Goal: Task Accomplishment & Management: Manage account settings

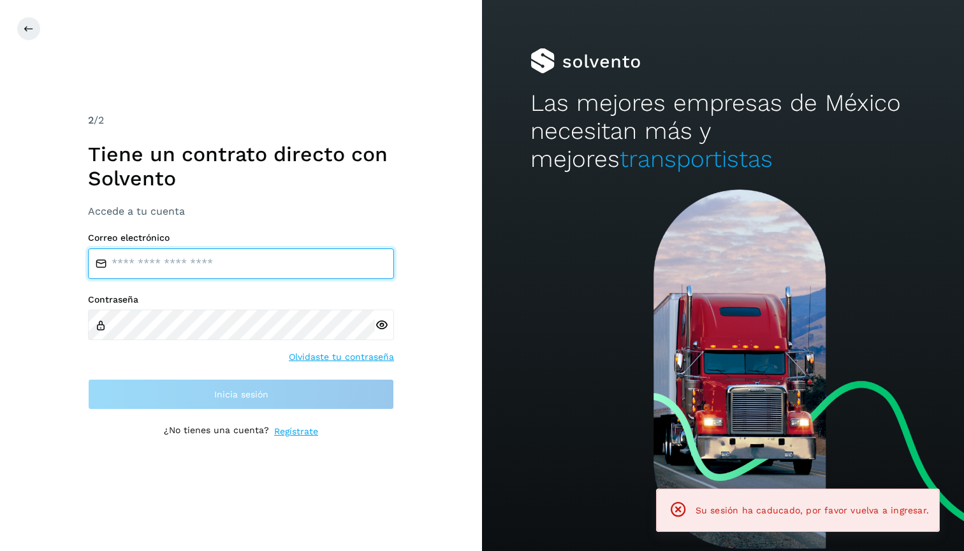
type input "*"
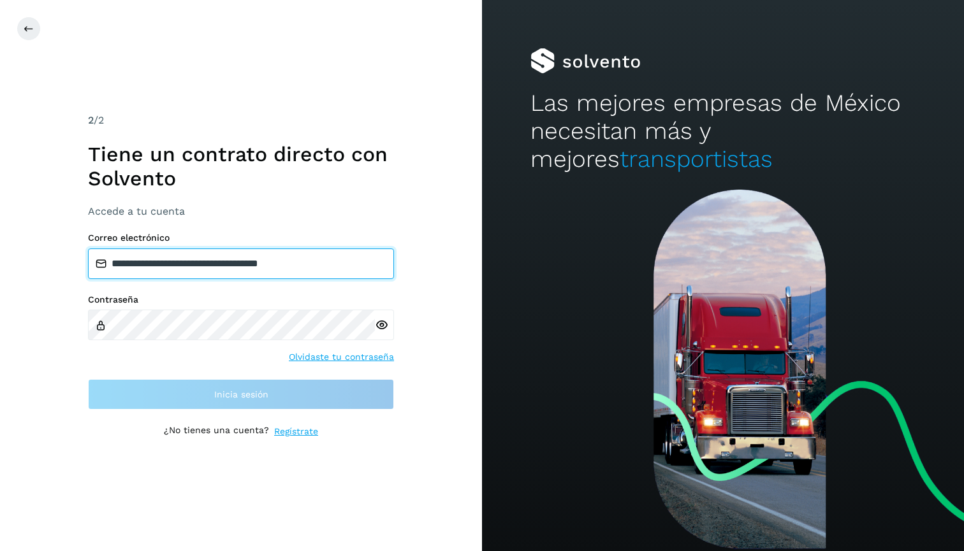
type input "**********"
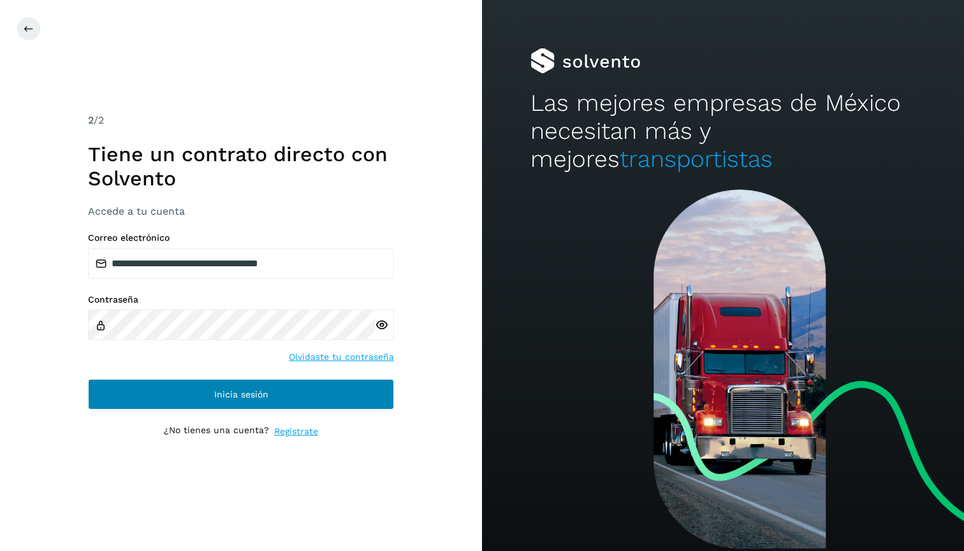
click at [278, 401] on button "Inicia sesión" at bounding box center [241, 394] width 306 height 31
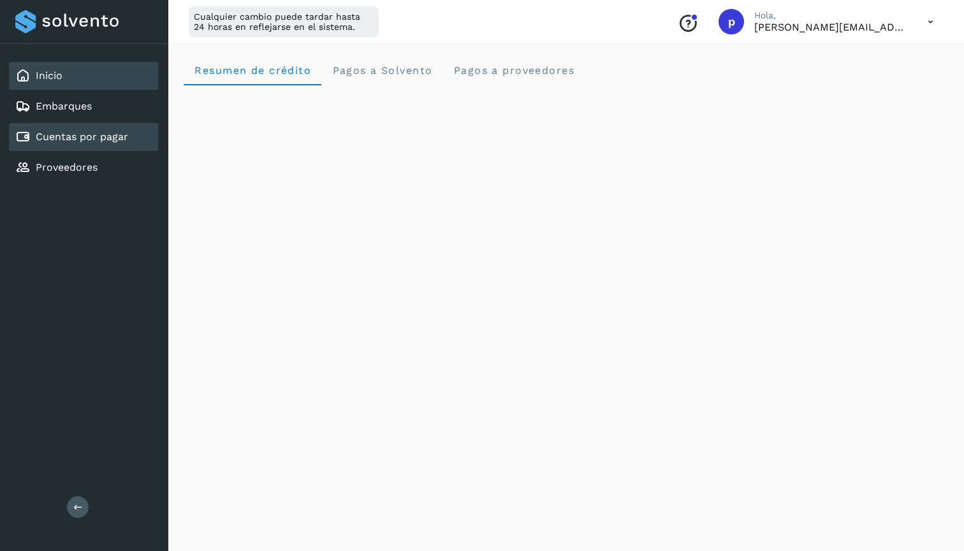
click at [69, 142] on link "Cuentas por pagar" at bounding box center [82, 137] width 92 height 12
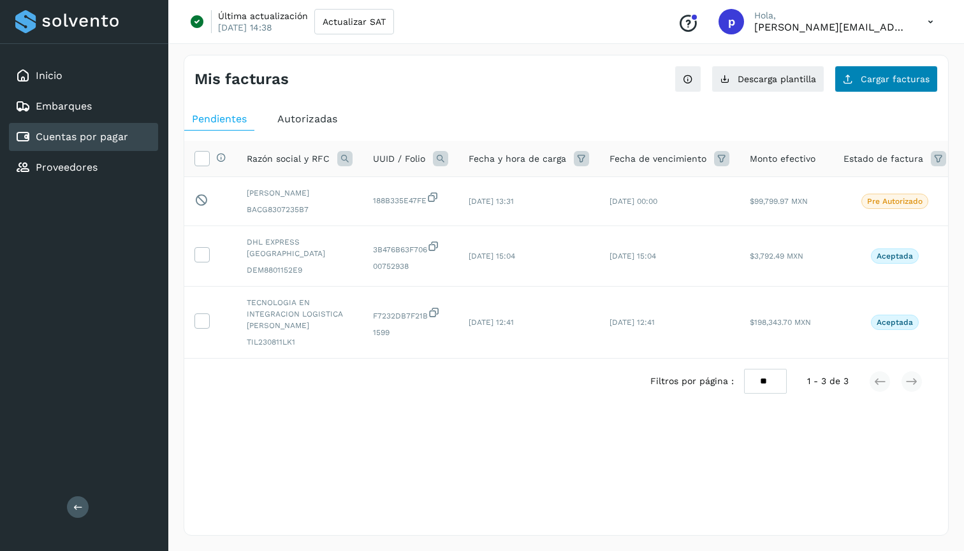
click at [869, 71] on button "Cargar facturas" at bounding box center [885, 79] width 103 height 27
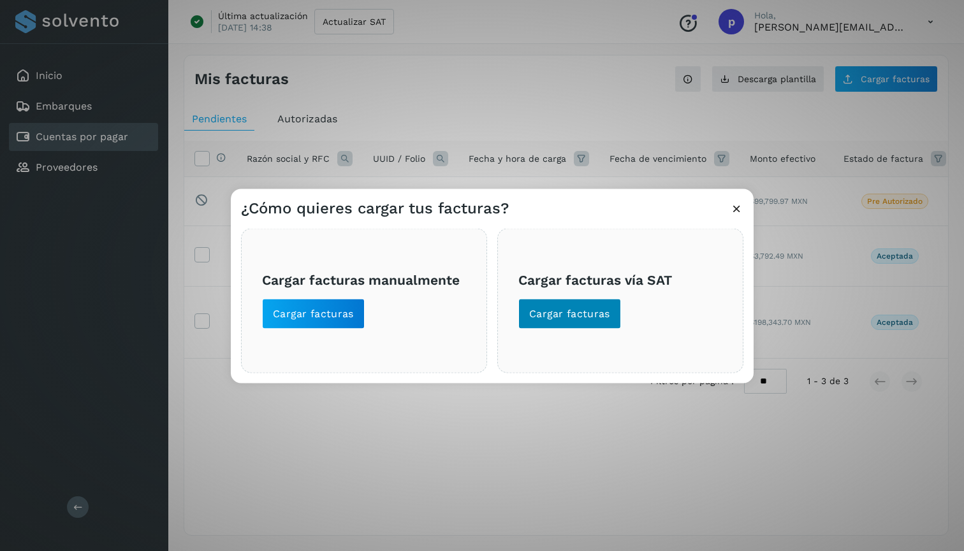
click at [602, 316] on span "Cargar facturas" at bounding box center [569, 314] width 81 height 14
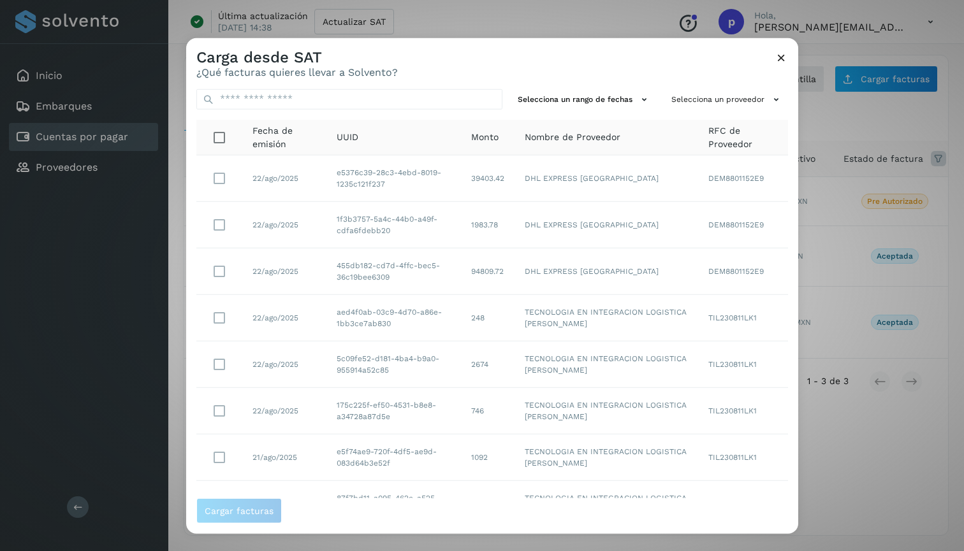
click at [778, 56] on icon at bounding box center [780, 56] width 13 height 13
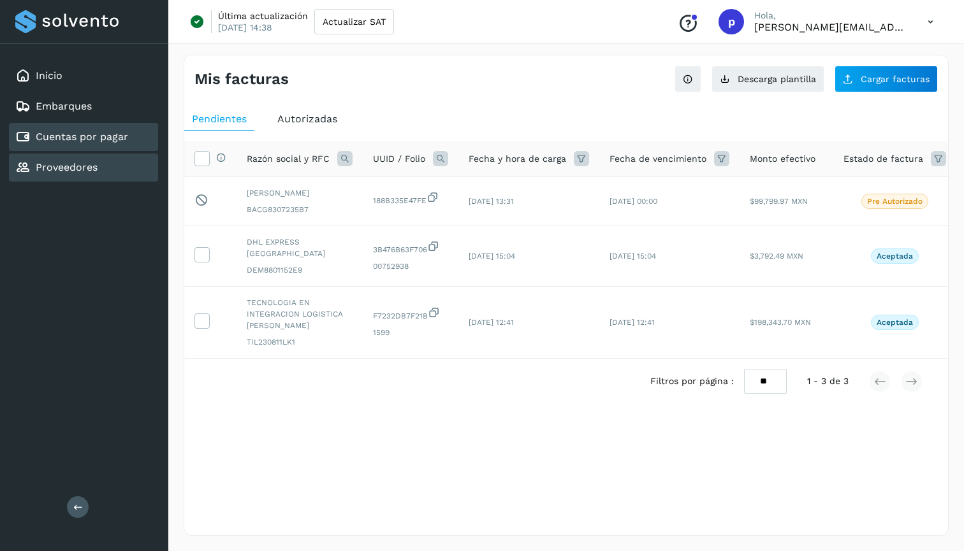
click at [43, 163] on link "Proveedores" at bounding box center [67, 167] width 62 height 12
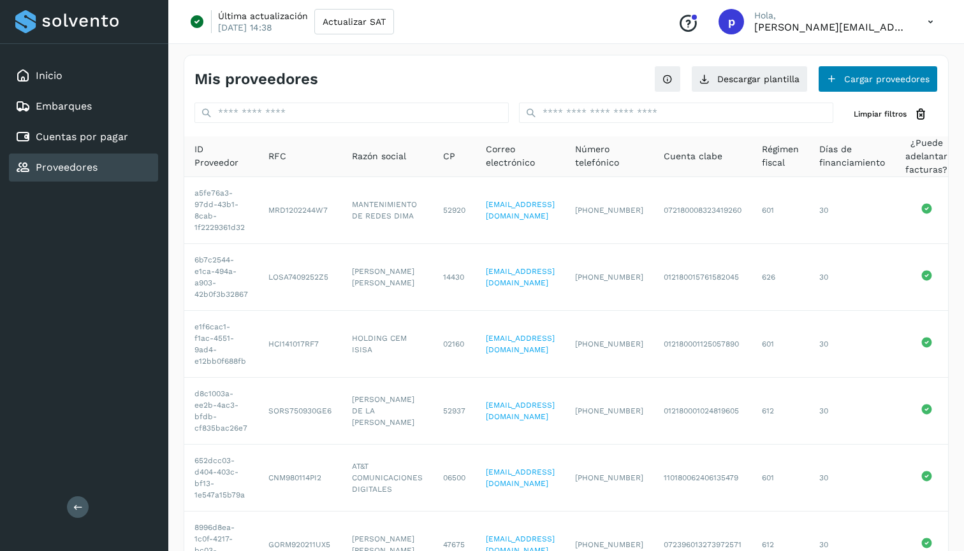
click at [912, 79] on button "Cargar proveedores" at bounding box center [878, 79] width 120 height 27
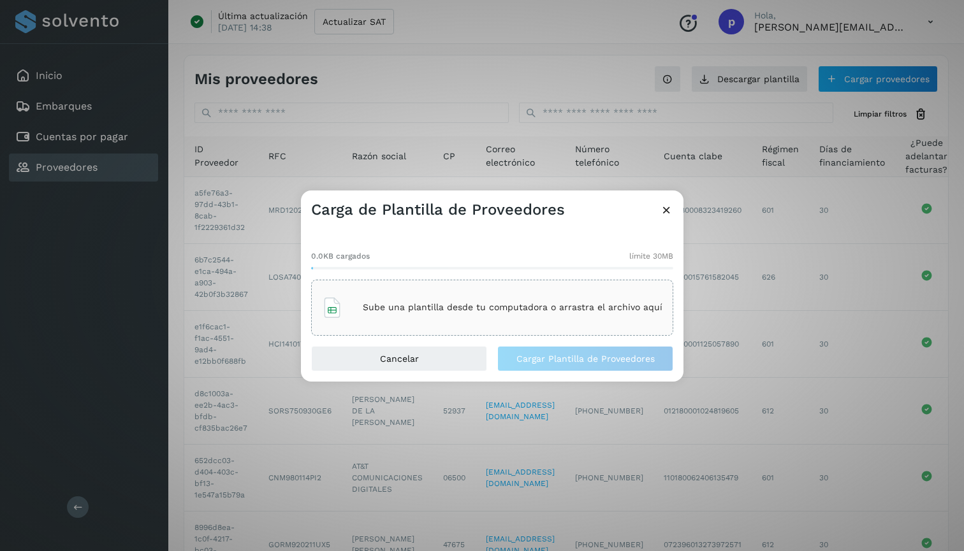
click at [540, 291] on div "Sube una plantilla desde tu computadora o arrastra el archivo aquí" at bounding box center [492, 308] width 340 height 34
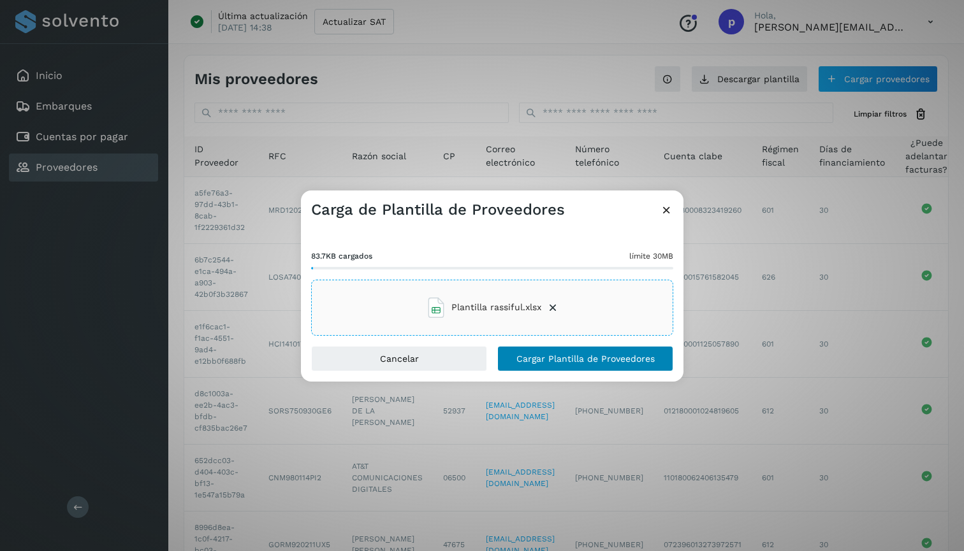
click at [610, 363] on span "Cargar Plantilla de Proveedores" at bounding box center [585, 358] width 138 height 9
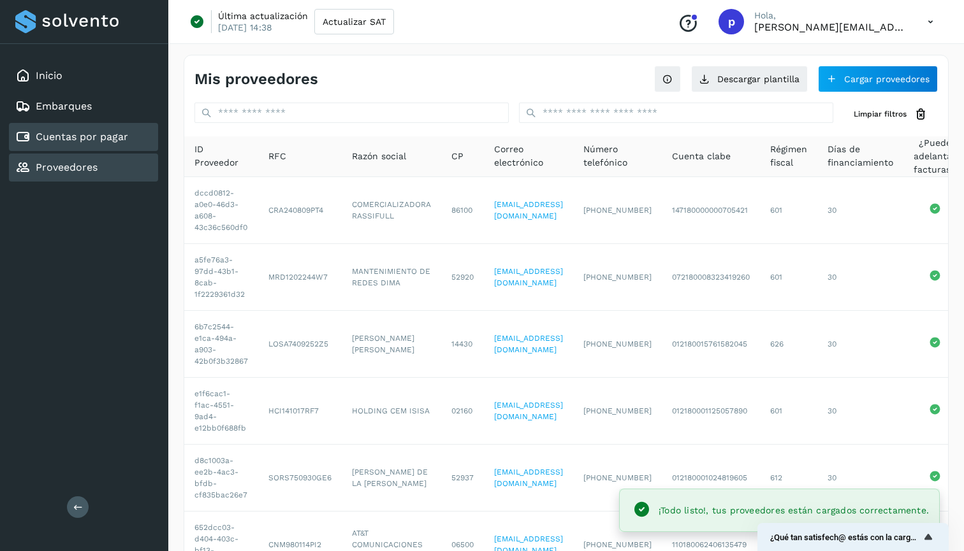
click at [69, 134] on link "Cuentas por pagar" at bounding box center [82, 137] width 92 height 12
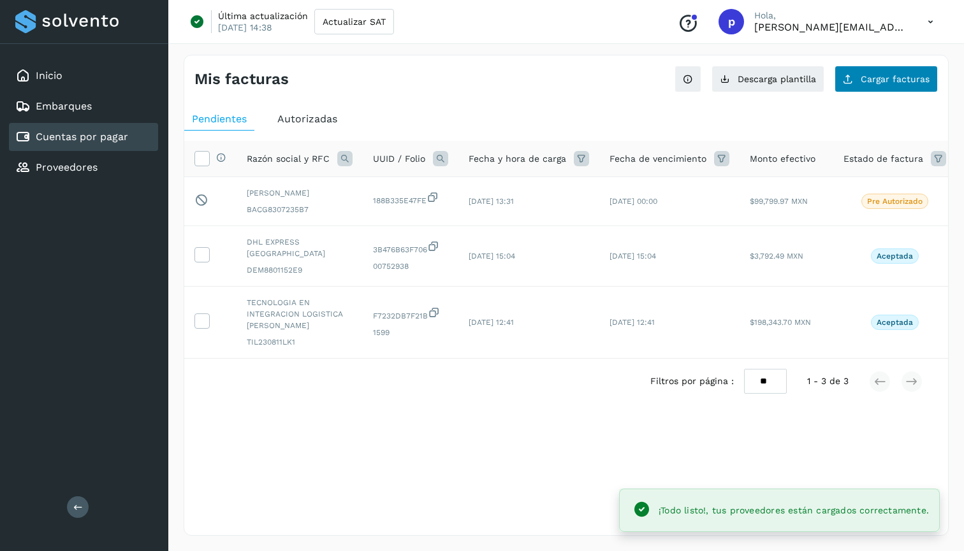
click at [869, 87] on button "Cargar facturas" at bounding box center [885, 79] width 103 height 27
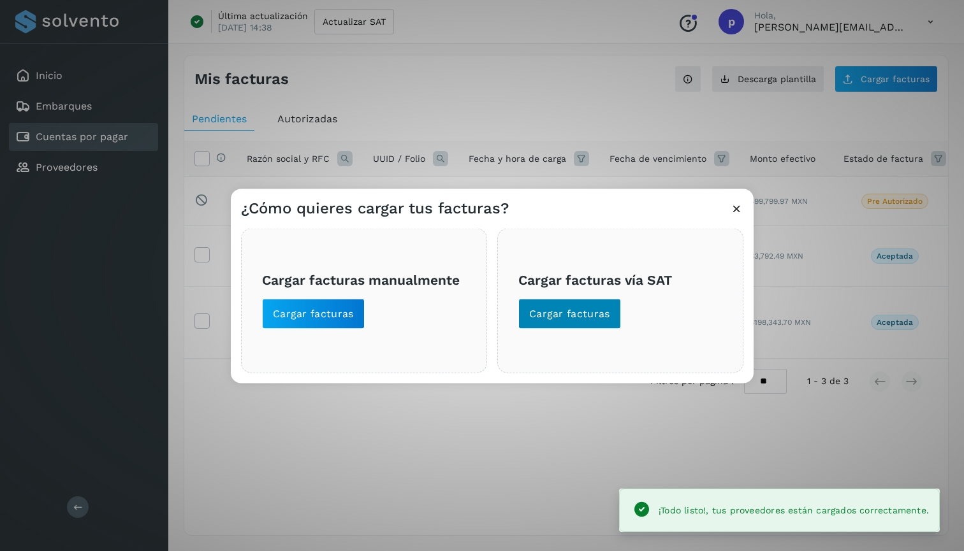
click at [608, 310] on span "Cargar facturas" at bounding box center [569, 314] width 81 height 14
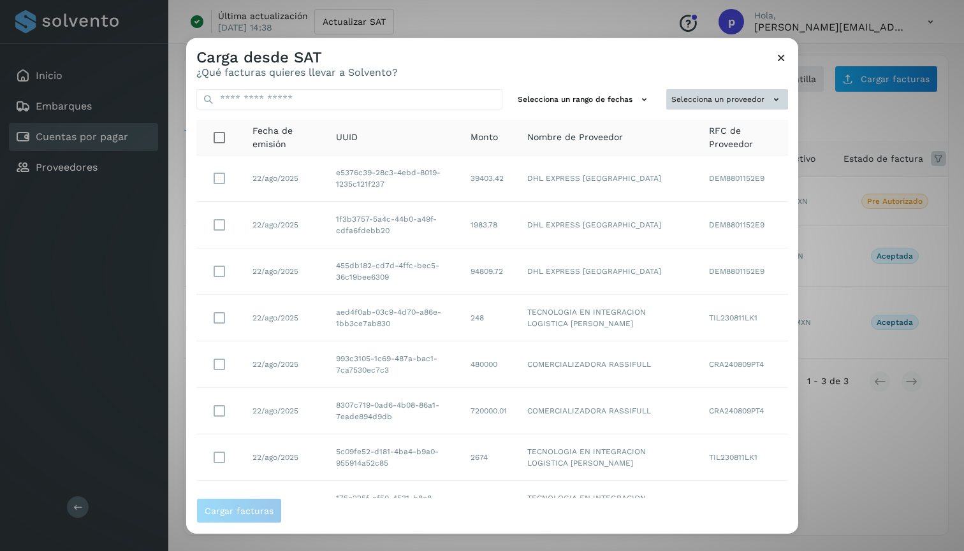
click at [756, 95] on button "Selecciona un proveedor" at bounding box center [727, 99] width 122 height 21
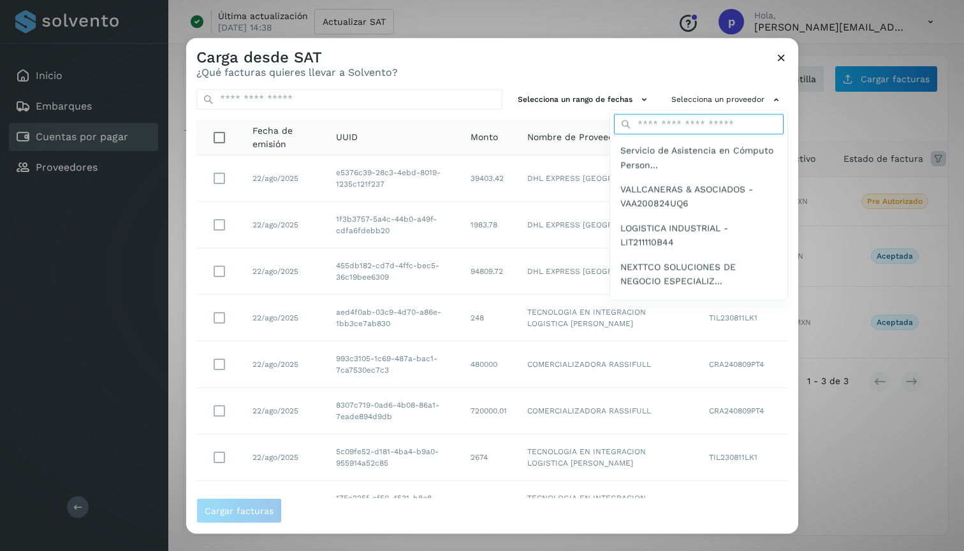
click at [713, 127] on input "text" at bounding box center [699, 124] width 170 height 20
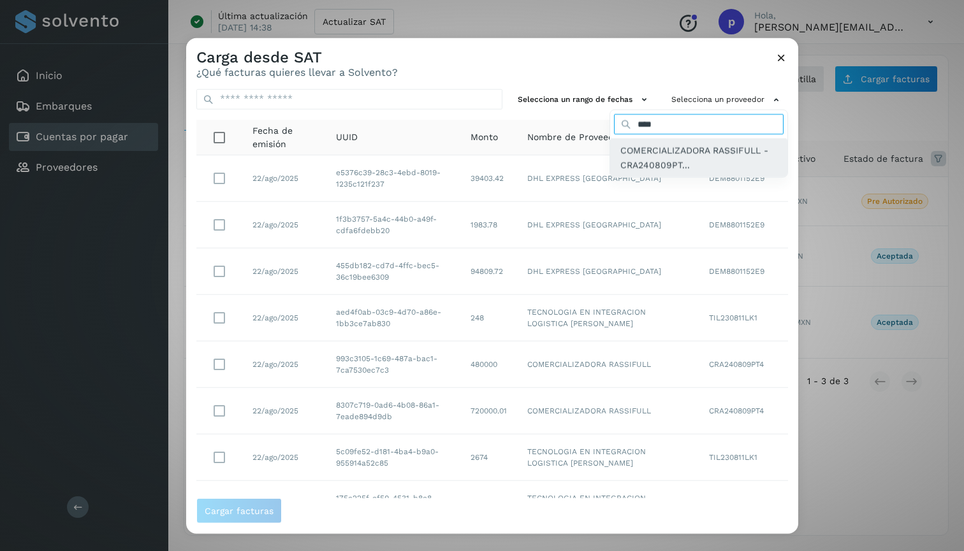
type input "****"
click at [720, 154] on span "COMERCIALIZADORA RASSIFULL - CRA240809PT..." at bounding box center [698, 157] width 157 height 29
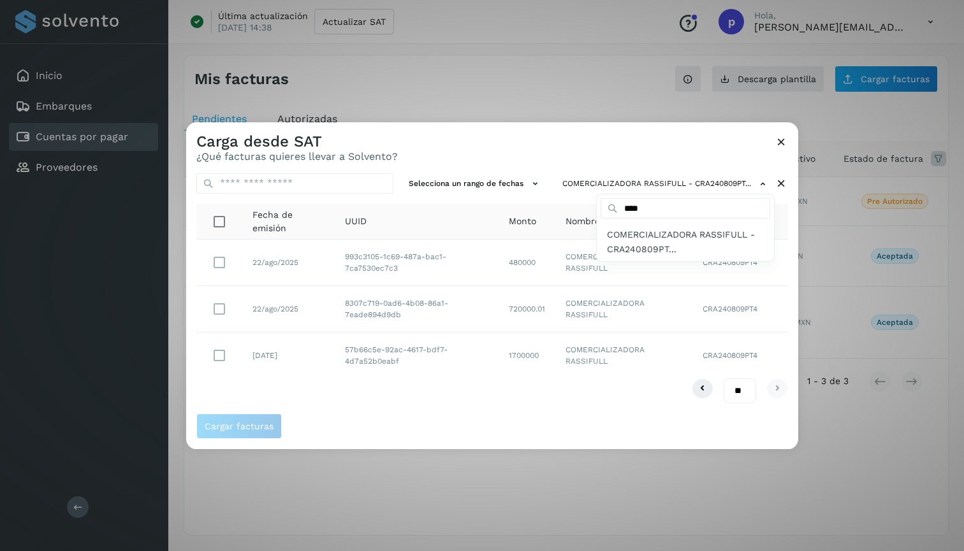
click at [598, 154] on div at bounding box center [668, 397] width 964 height 551
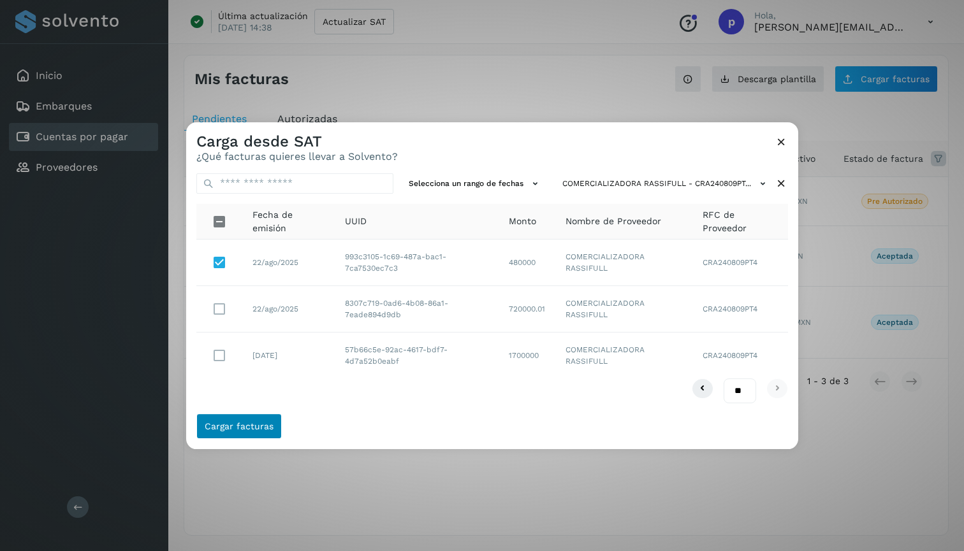
click at [242, 423] on span "Cargar facturas" at bounding box center [239, 426] width 69 height 9
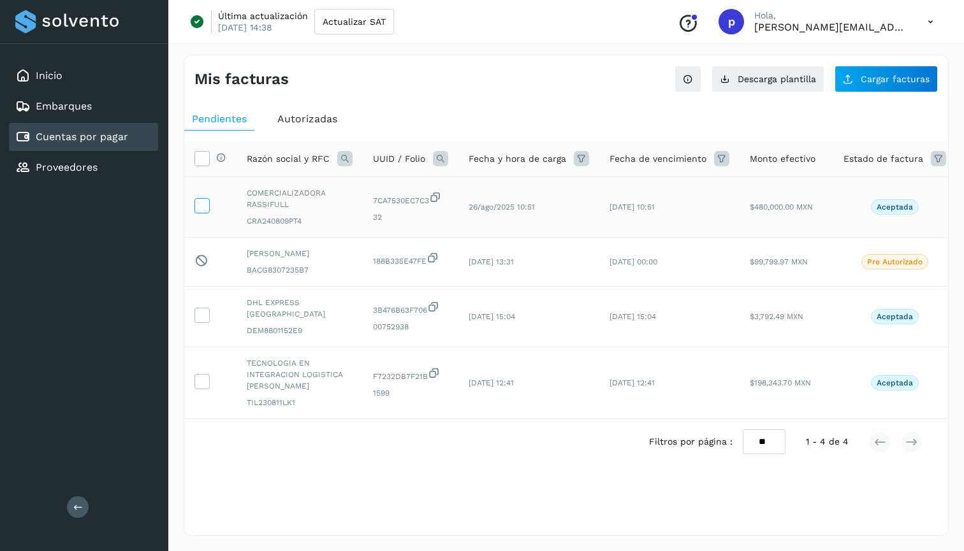
click at [198, 203] on icon at bounding box center [201, 204] width 13 height 13
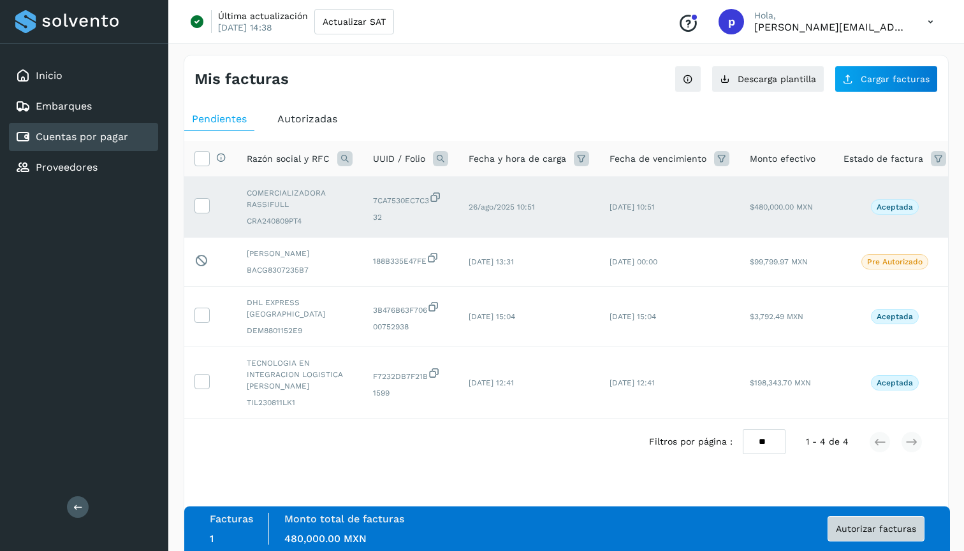
click at [897, 530] on span "Autorizar facturas" at bounding box center [876, 529] width 80 height 9
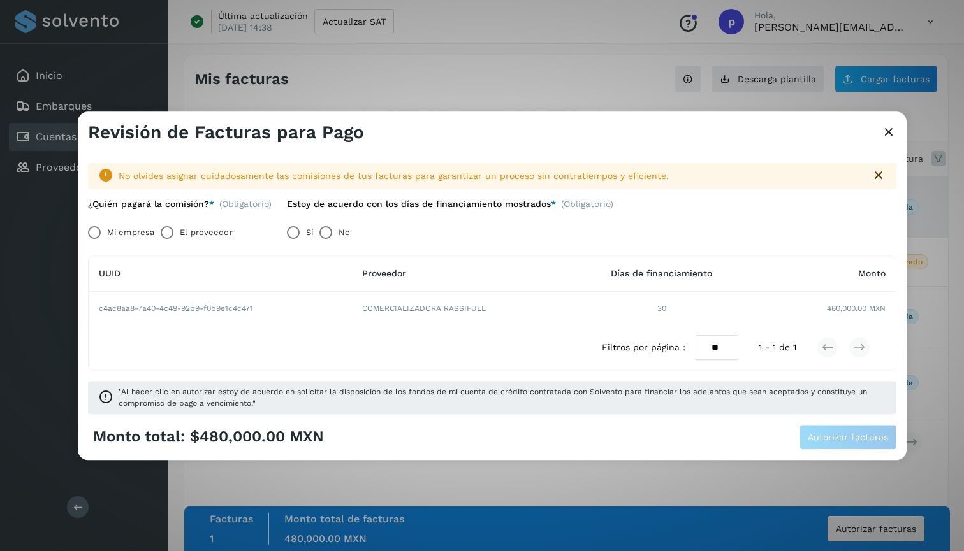
click at [127, 231] on label "Mi empresa" at bounding box center [130, 232] width 47 height 25
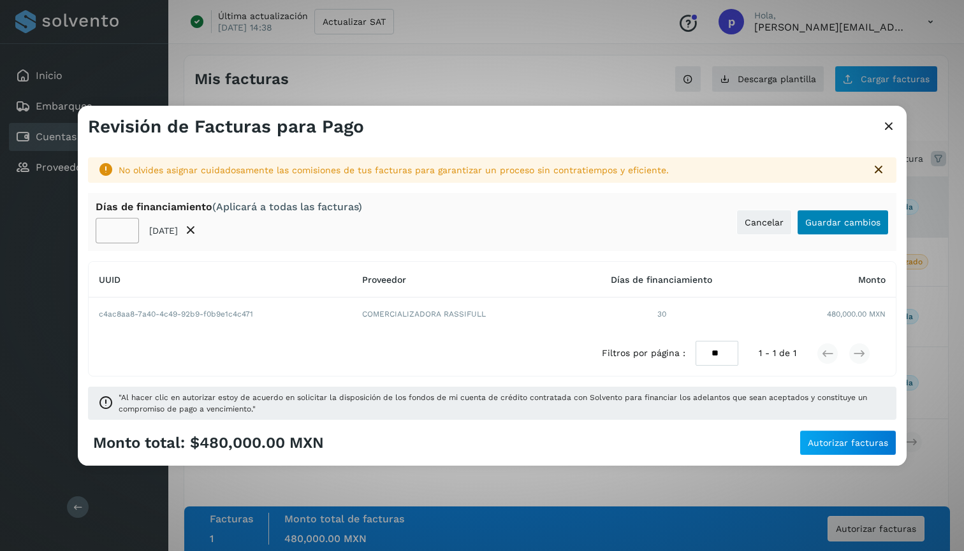
click at [819, 226] on span "Guardar cambios" at bounding box center [842, 222] width 75 height 9
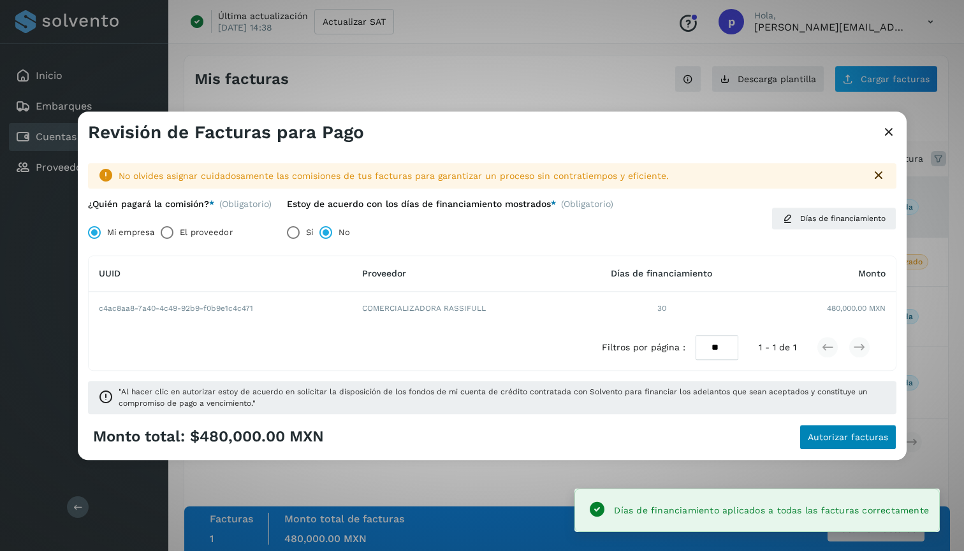
click at [832, 430] on button "Autorizar facturas" at bounding box center [847, 436] width 97 height 25
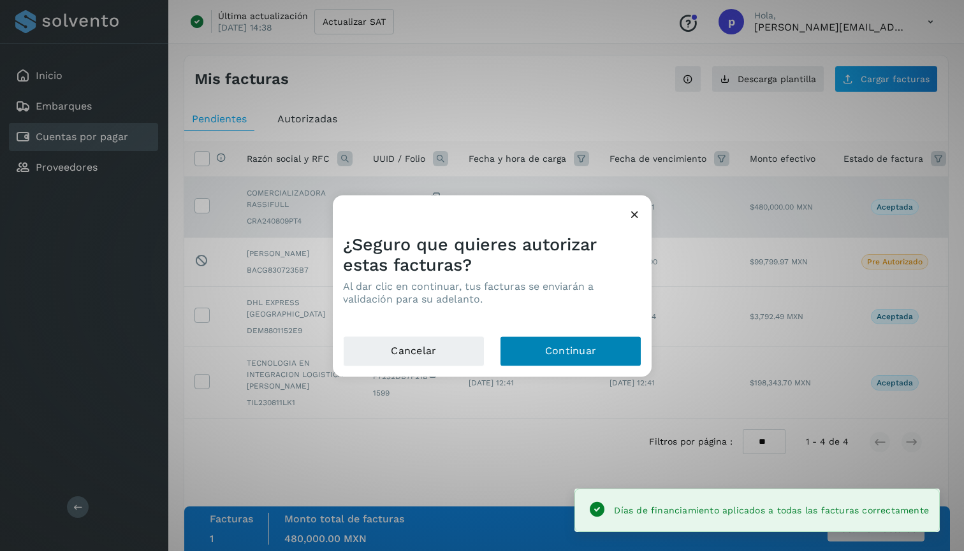
click at [521, 350] on button "Continuar" at bounding box center [570, 351] width 141 height 31
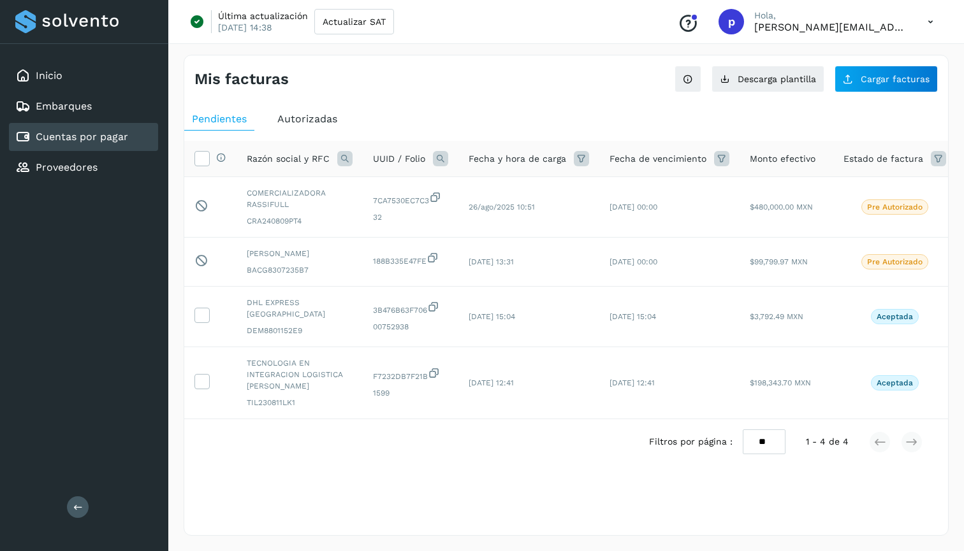
click at [931, 21] on icon at bounding box center [930, 22] width 26 height 26
click at [907, 82] on div "Cerrar sesión" at bounding box center [867, 82] width 152 height 24
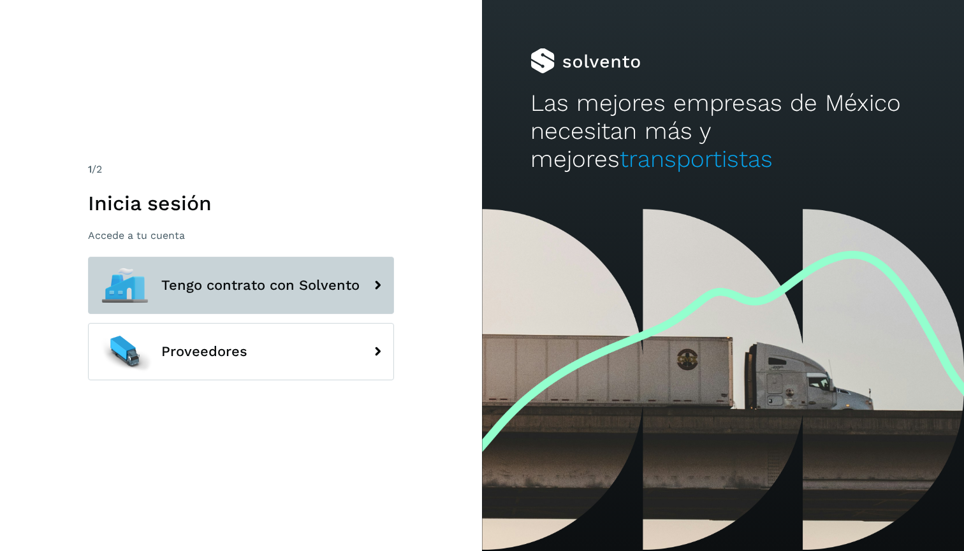
click at [285, 292] on span "Tengo contrato con Solvento" at bounding box center [260, 285] width 198 height 15
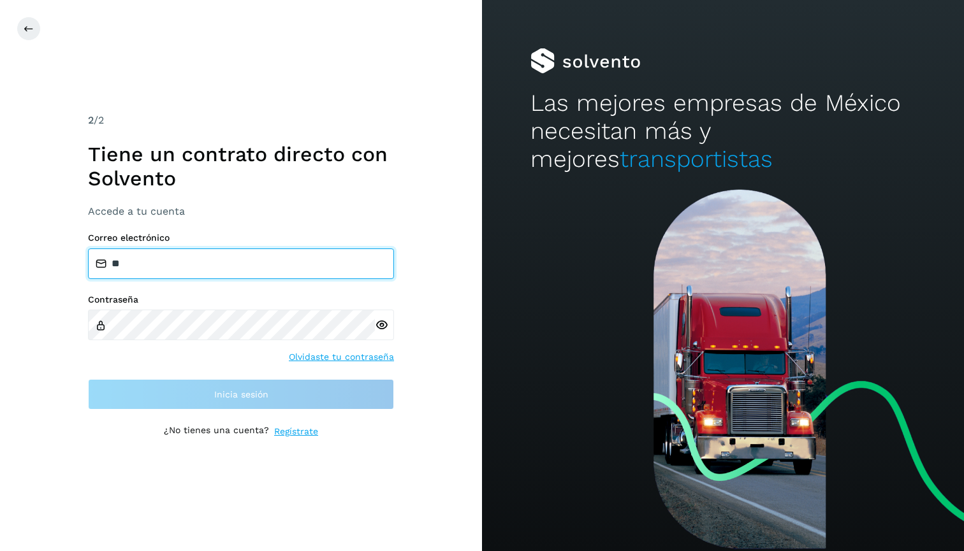
type input "*"
type input "**********"
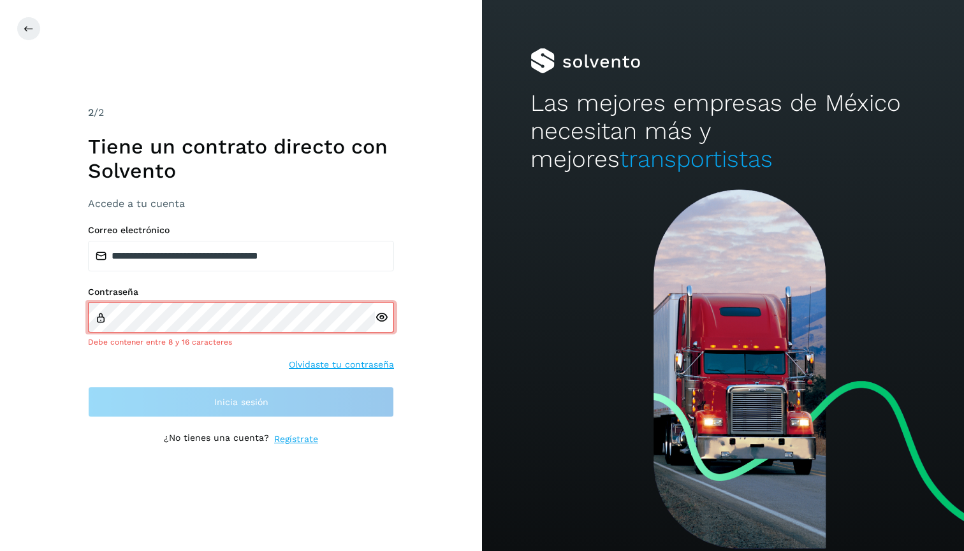
click at [377, 323] on div at bounding box center [384, 317] width 19 height 31
click at [377, 319] on icon at bounding box center [381, 317] width 13 height 13
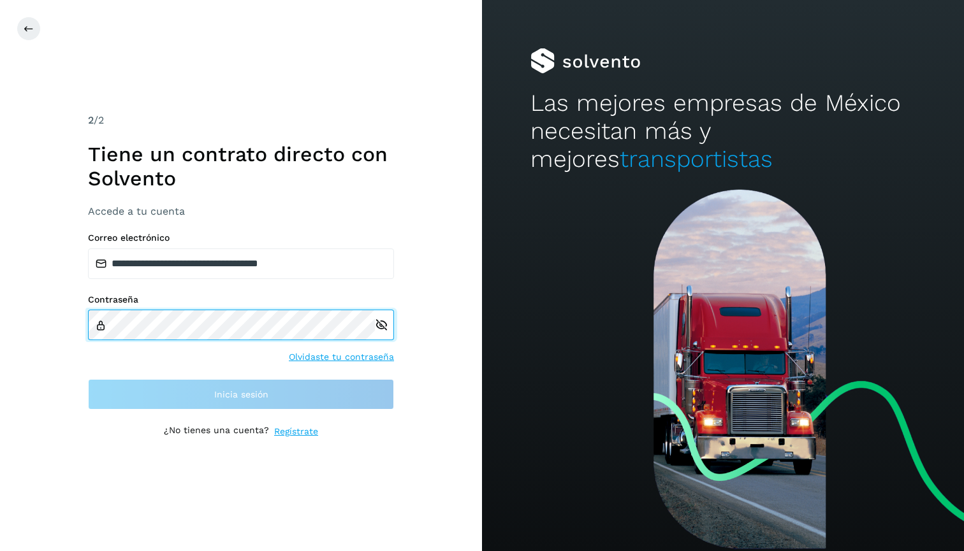
click at [147, 307] on div "Contraseña" at bounding box center [241, 317] width 306 height 47
click at [52, 303] on div "**********" at bounding box center [241, 275] width 482 height 551
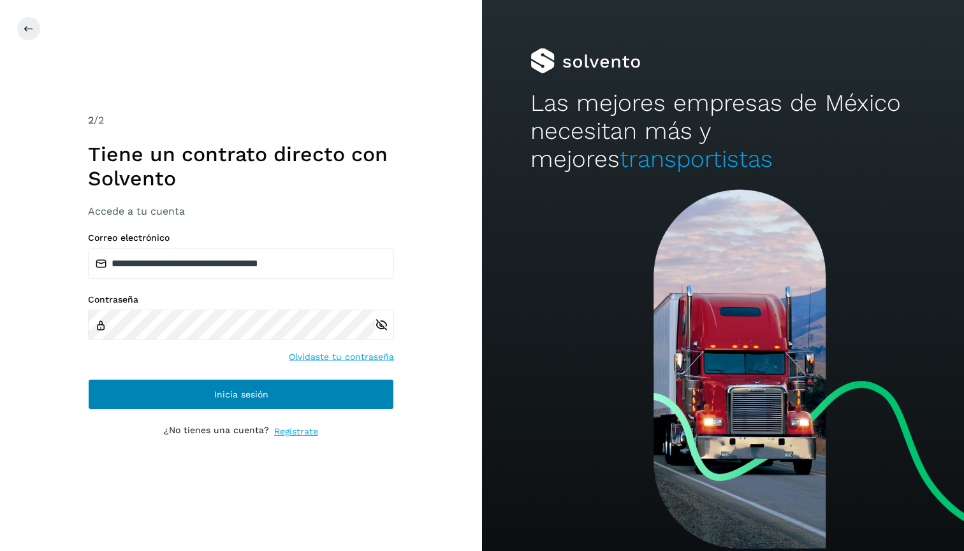
click at [194, 394] on button "Inicia sesión" at bounding box center [241, 394] width 306 height 31
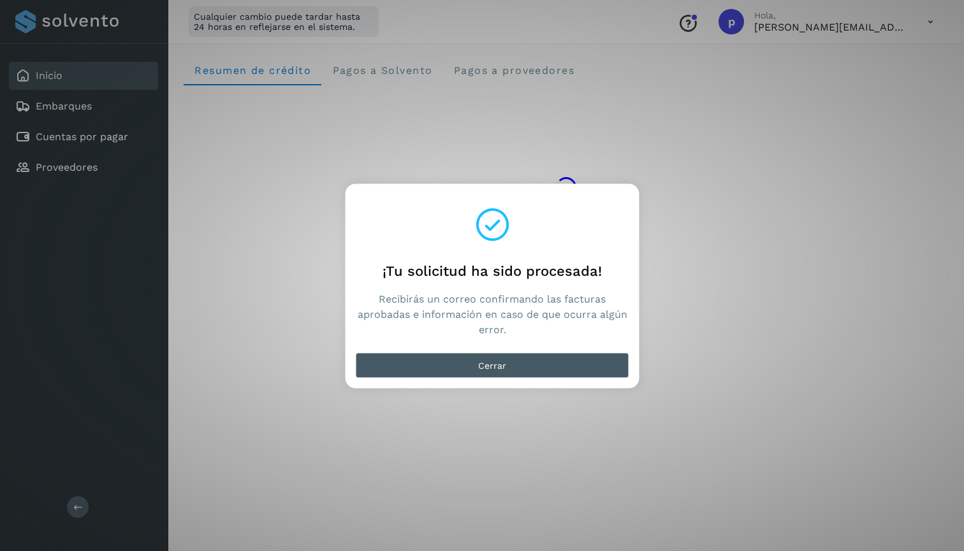
click at [544, 362] on button "Cerrar" at bounding box center [492, 364] width 273 height 25
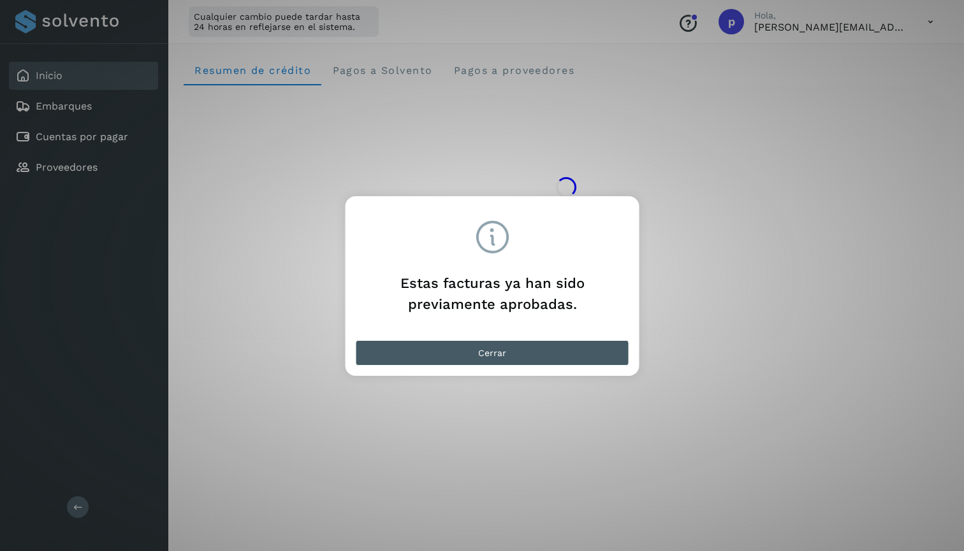
click at [484, 354] on span "Cerrar" at bounding box center [492, 353] width 28 height 9
